Goal: Information Seeking & Learning: Learn about a topic

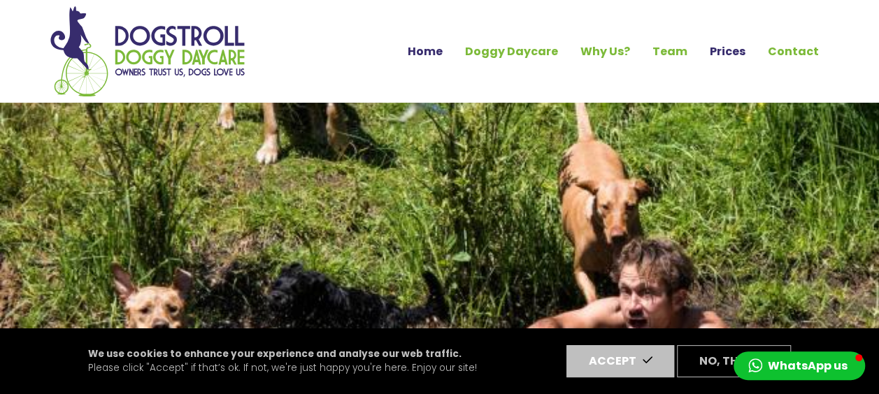
click at [732, 47] on link "Prices" at bounding box center [728, 52] width 58 height 24
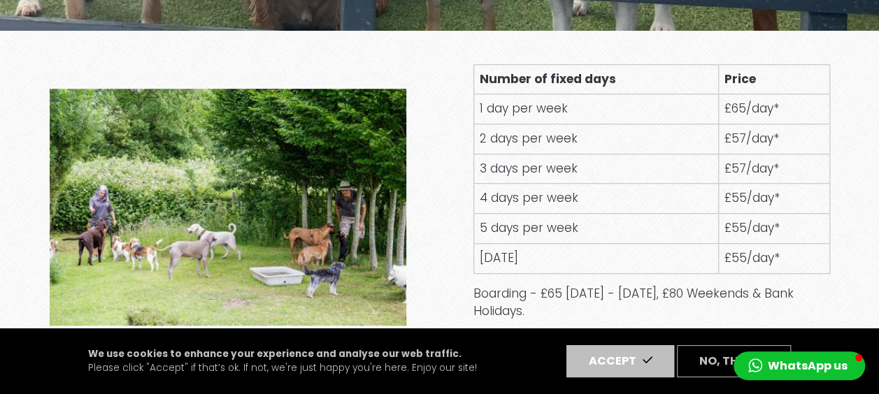
scroll to position [490, 0]
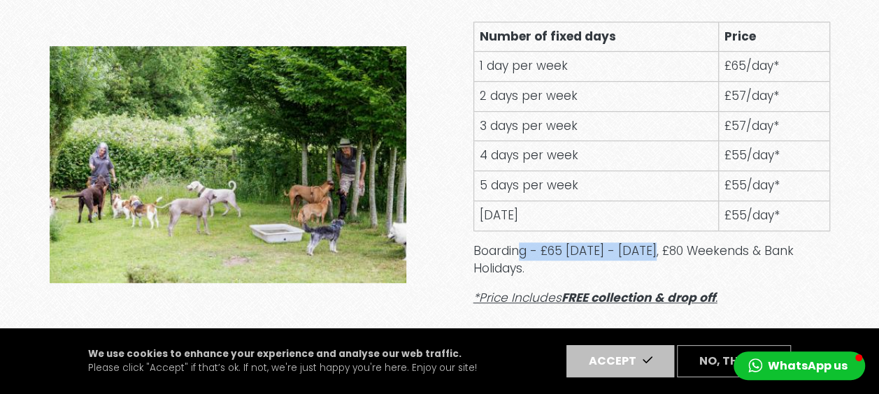
drag, startPoint x: 518, startPoint y: 239, endPoint x: 660, endPoint y: 240, distance: 141.3
click at [660, 240] on div "Number of fixed days Price 1 day per week £65/day* 2 days per week £57/day* 3 d…" at bounding box center [652, 165] width 357 height 286
drag, startPoint x: 660, startPoint y: 240, endPoint x: 600, endPoint y: 250, distance: 60.4
click at [600, 250] on p "Boarding - £65 Monday - Friday, £80 Weekends & Bank Holidays." at bounding box center [652, 261] width 357 height 36
